Goal: Information Seeking & Learning: Learn about a topic

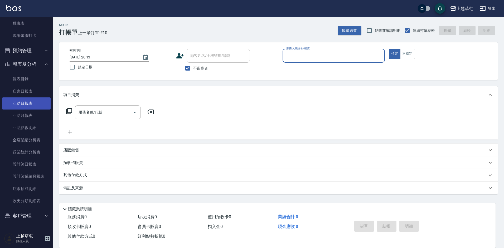
scroll to position [79, 0]
click at [38, 178] on link "設計師業績月報表" at bounding box center [26, 176] width 49 height 12
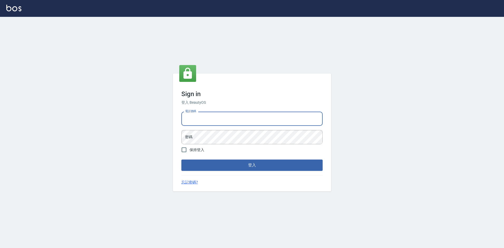
click at [226, 122] on input "電話號碼" at bounding box center [251, 119] width 141 height 14
type input "2380118"
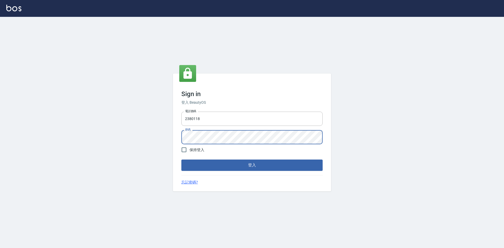
click at [181, 160] on button "登入" at bounding box center [251, 165] width 141 height 11
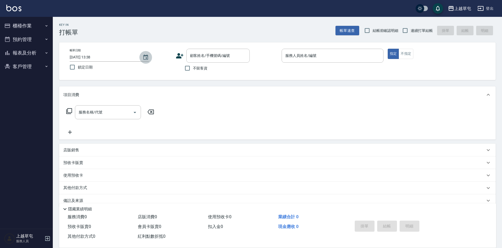
click at [145, 58] on icon "Choose date, selected date is 2025-10-15" at bounding box center [145, 57] width 6 height 6
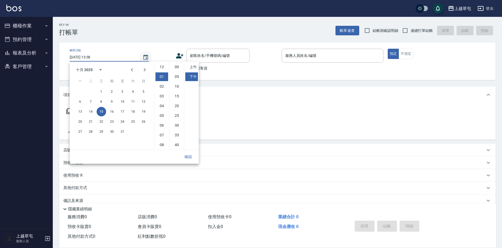
scroll to position [10, 0]
click at [103, 68] on icon "calendar view is open, switch to year view" at bounding box center [100, 70] width 6 height 6
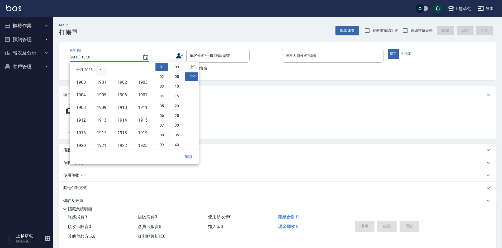
scroll to position [362, 0]
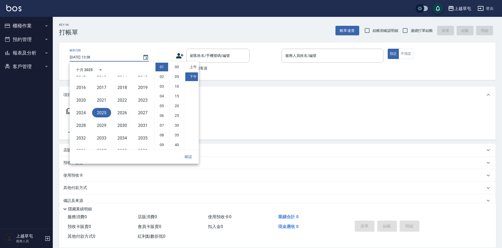
click at [95, 112] on button "2025" at bounding box center [101, 112] width 19 height 9
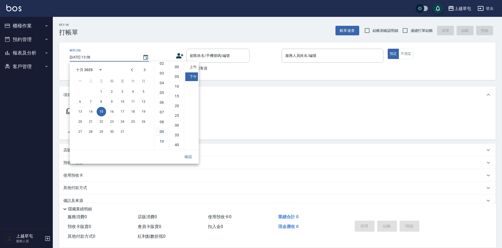
scroll to position [30, 0]
click at [162, 124] on li "09" at bounding box center [161, 125] width 13 height 9
click at [99, 91] on button "1" at bounding box center [101, 91] width 9 height 9
type input "2025/10/01 21:38"
click at [146, 55] on icon "Choose date, selected date is 2025-10-01" at bounding box center [145, 57] width 5 height 5
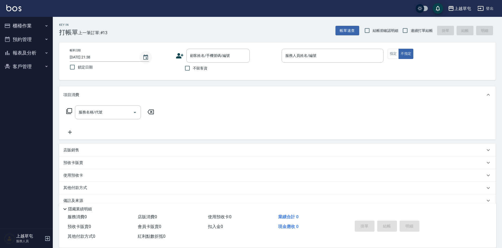
click at [146, 55] on icon "Choose date, selected date is 2025-10-01" at bounding box center [145, 57] width 5 height 5
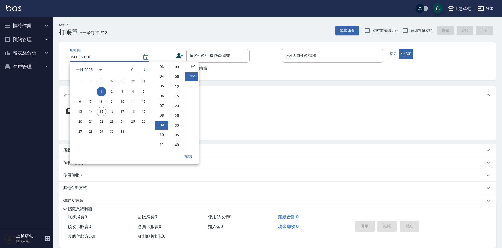
click at [39, 50] on button "報表及分析" at bounding box center [26, 53] width 49 height 14
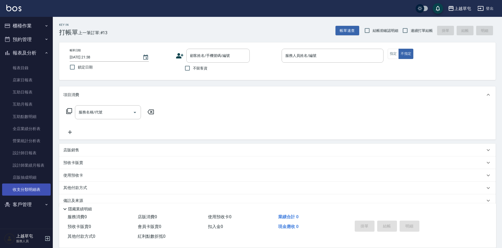
click at [25, 190] on link "收支分類明細表" at bounding box center [26, 190] width 49 height 12
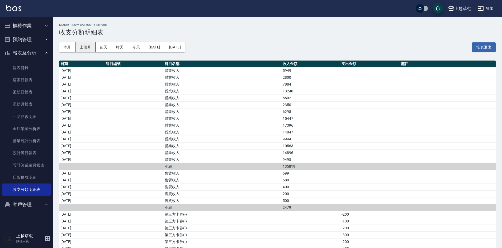
click at [88, 48] on button "上個月" at bounding box center [85, 47] width 20 height 10
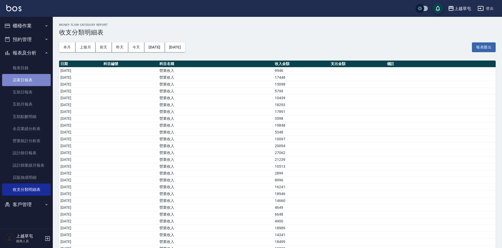
click at [42, 81] on link "店家日報表" at bounding box center [26, 80] width 49 height 12
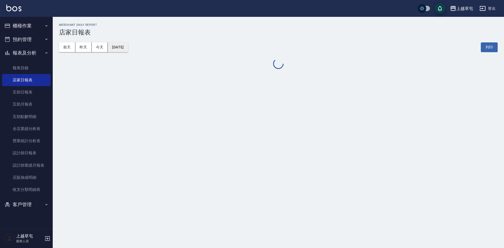
click at [119, 49] on button "[DATE]" at bounding box center [118, 47] width 20 height 10
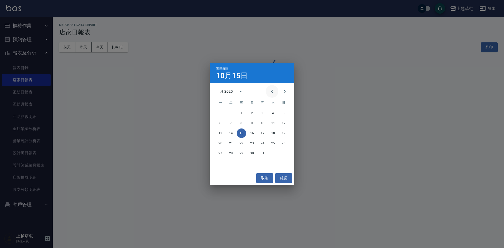
click at [272, 89] on icon "Previous month" at bounding box center [272, 91] width 6 height 6
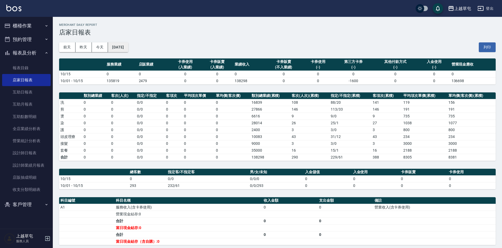
click at [115, 47] on button "[DATE]" at bounding box center [118, 47] width 20 height 10
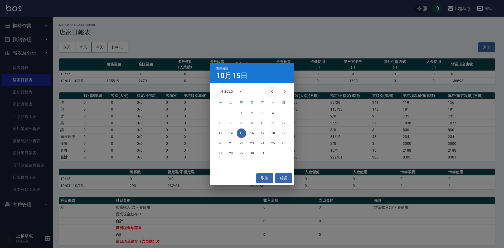
click at [271, 90] on icon "Previous month" at bounding box center [272, 91] width 6 height 6
click at [230, 154] on button "30" at bounding box center [230, 153] width 9 height 9
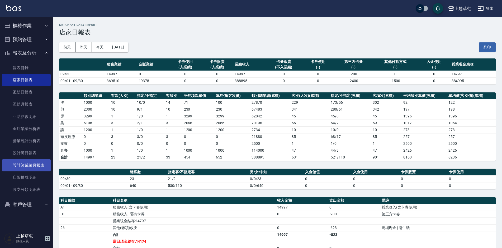
scroll to position [53, 0]
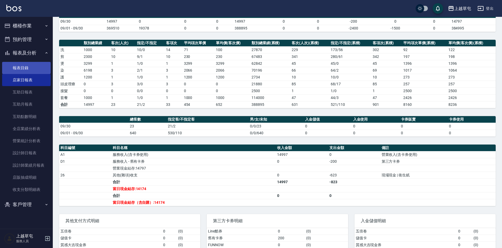
click at [30, 67] on link "報表目錄" at bounding box center [26, 68] width 49 height 12
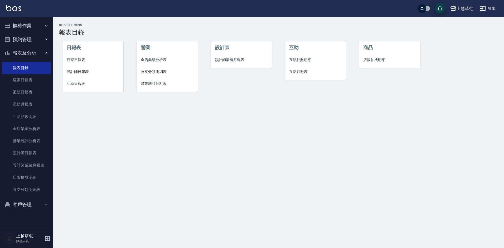
click at [163, 62] on span "全店業績分析表" at bounding box center [167, 60] width 53 height 6
